Goal: Check status: Check status

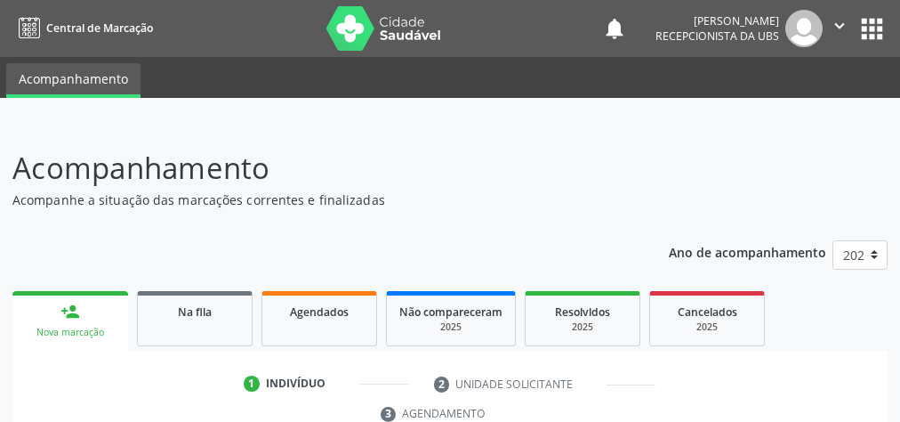
scroll to position [335, 0]
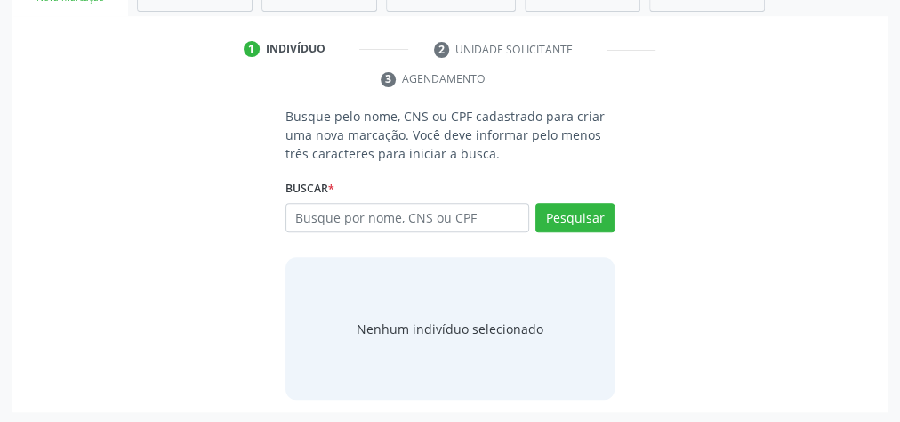
click at [549, 343] on div "Nenhum indivíduo selecionado" at bounding box center [450, 328] width 329 height 142
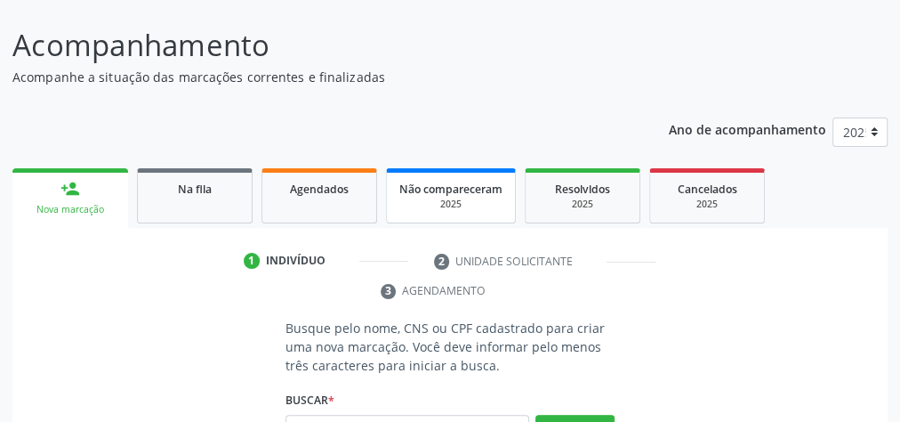
scroll to position [121, 0]
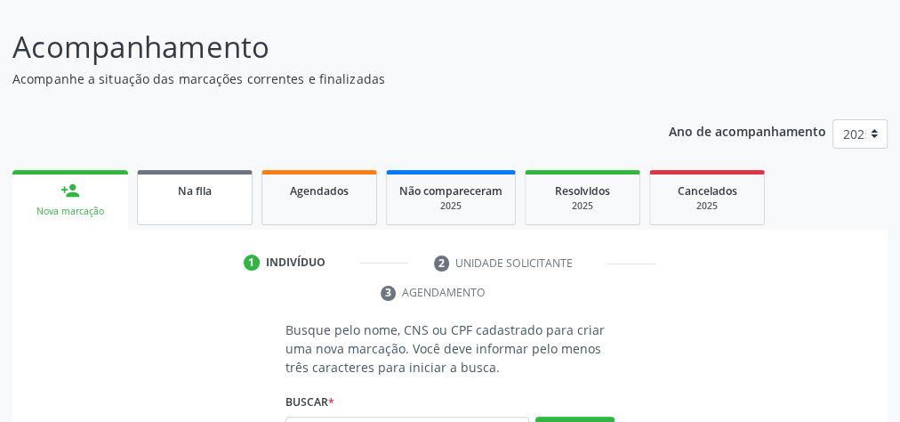
click at [207, 194] on span "Na fila" at bounding box center [195, 190] width 34 height 15
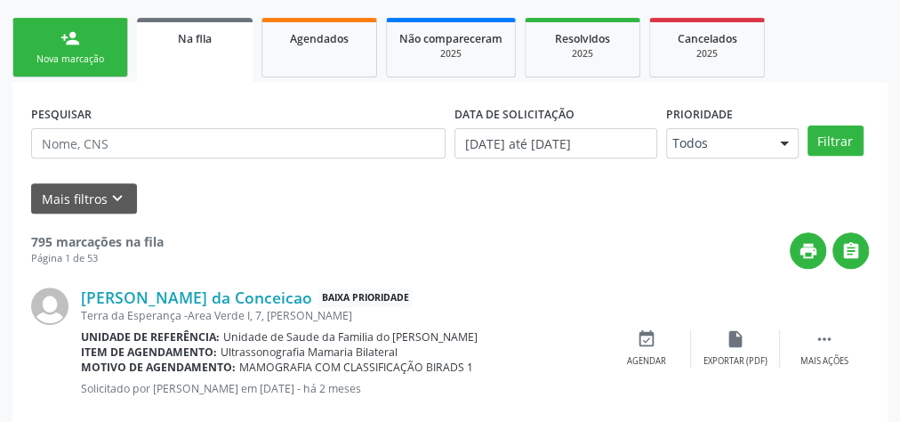
scroll to position [192, 0]
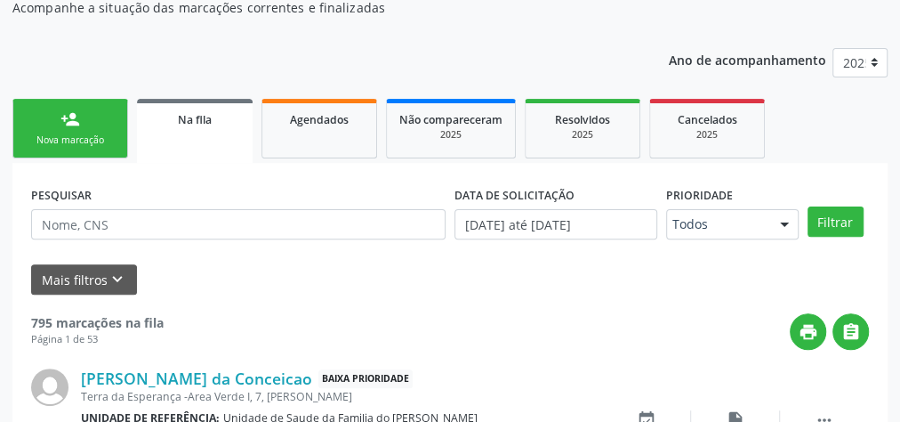
click at [221, 125] on div "Na fila" at bounding box center [194, 118] width 91 height 19
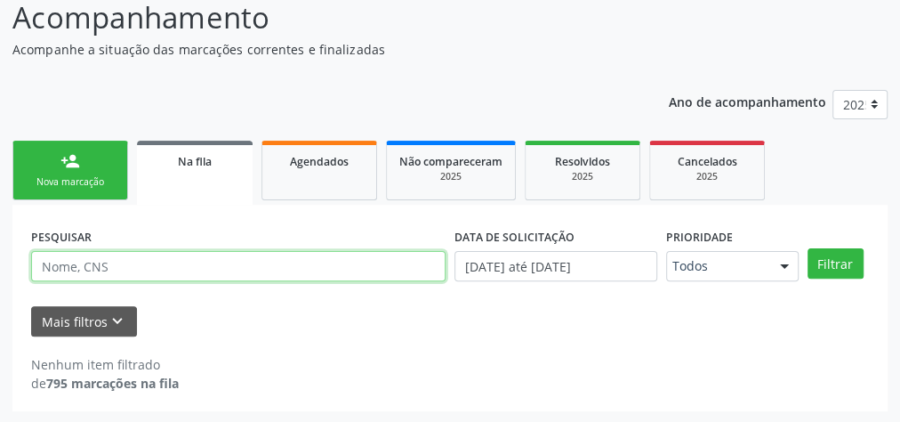
click at [136, 272] on input "text" at bounding box center [238, 266] width 415 height 30
type input "898006317926354"
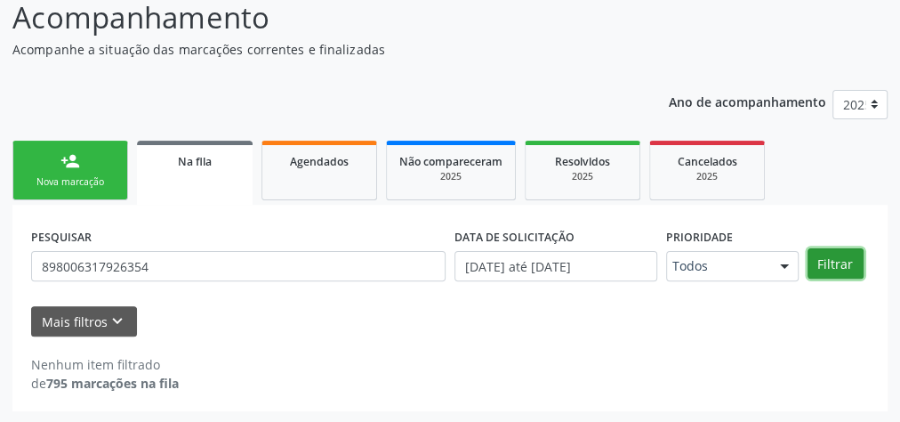
click at [841, 266] on button "Filtrar" at bounding box center [836, 263] width 56 height 30
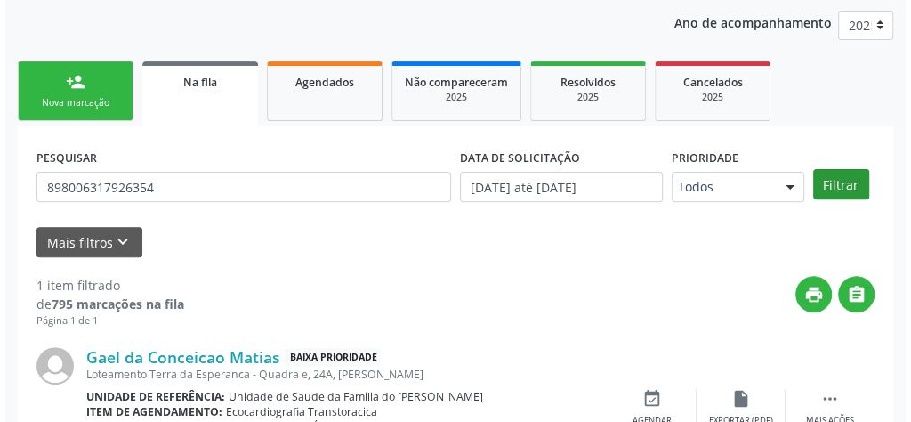
scroll to position [324, 0]
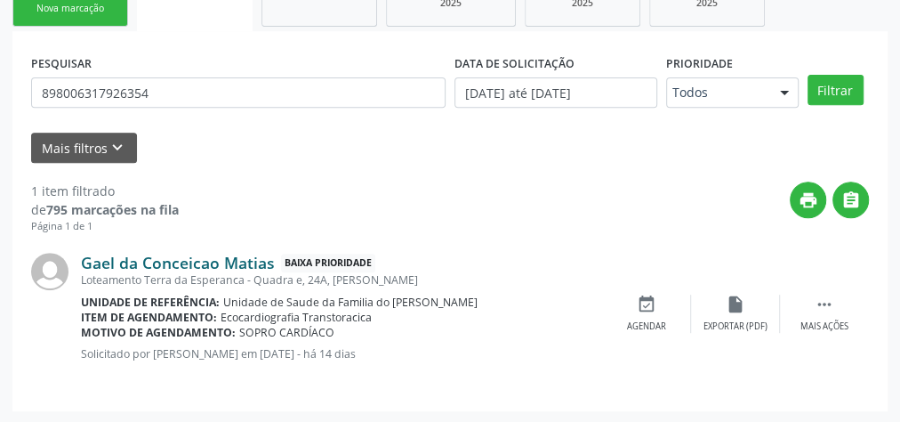
click at [210, 261] on link "Gael da Conceicao Matias" at bounding box center [178, 263] width 194 height 20
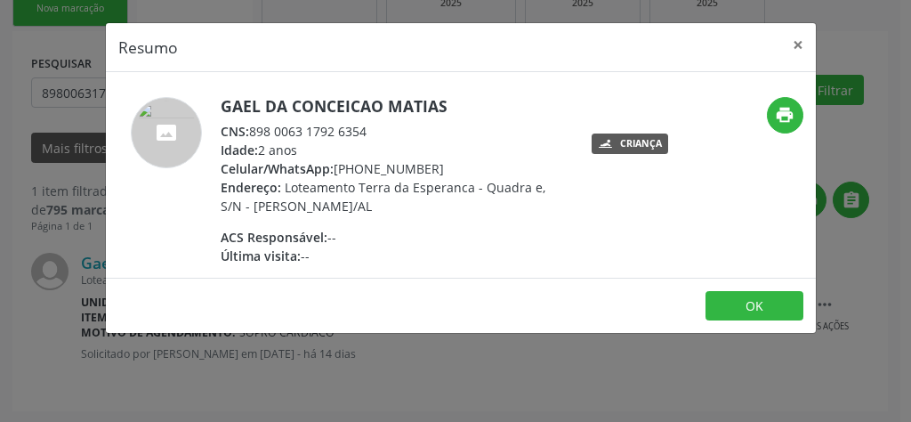
drag, startPoint x: 373, startPoint y: 126, endPoint x: 251, endPoint y: 132, distance: 122.0
click at [251, 132] on div "CNS: 898 0063 1792 6354" at bounding box center [394, 131] width 346 height 19
copy div "898 0063 1792 6354"
